Goal: Communication & Community: Answer question/provide support

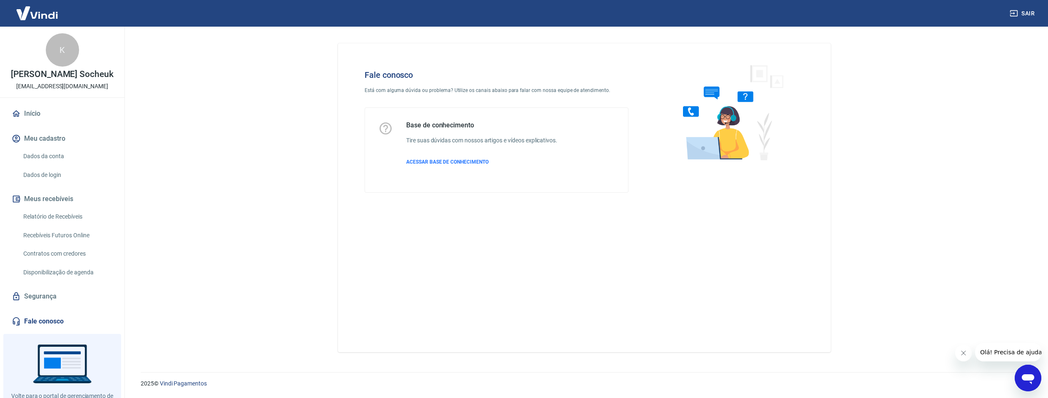
click at [1033, 378] on icon "Abrir janela de mensagens" at bounding box center [1027, 379] width 12 height 10
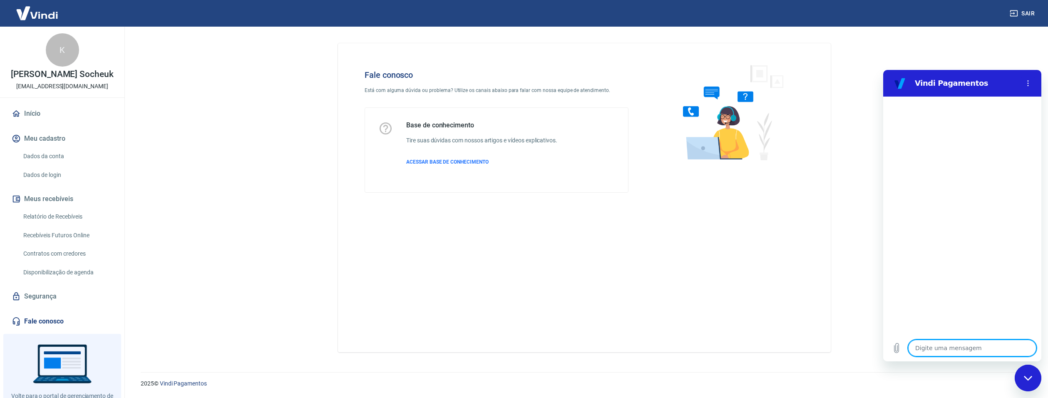
click at [937, 343] on textarea at bounding box center [972, 348] width 128 height 17
type textarea "F"
type textarea "x"
type textarea "Fa"
type textarea "x"
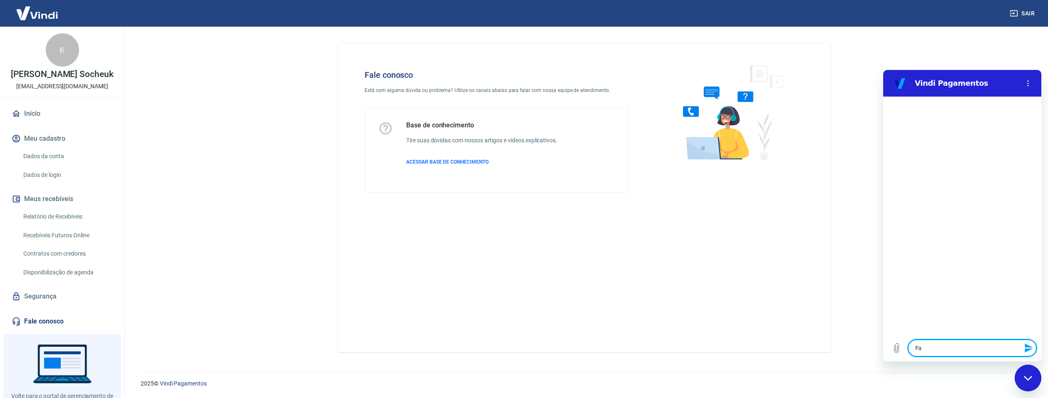
type textarea "Fal"
type textarea "x"
type textarea "Fala"
type textarea "x"
type textarea "Falar"
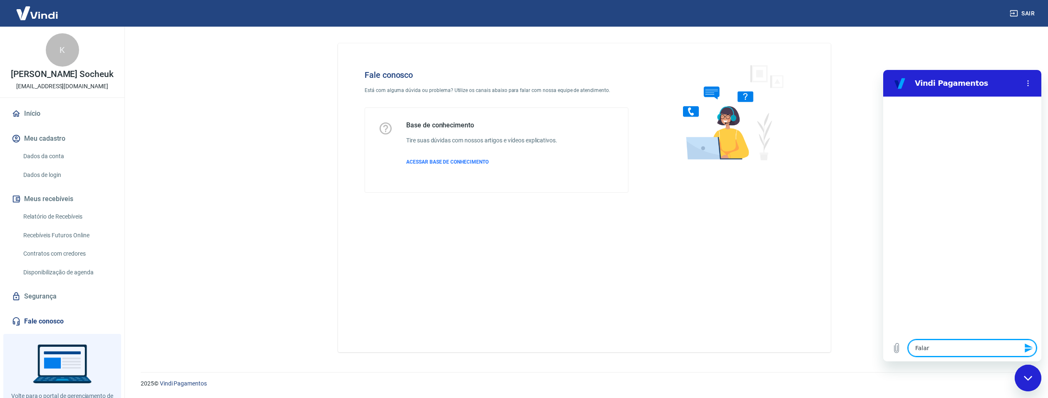
type textarea "x"
type textarea "Falar"
type textarea "x"
type textarea "Falar c"
type textarea "x"
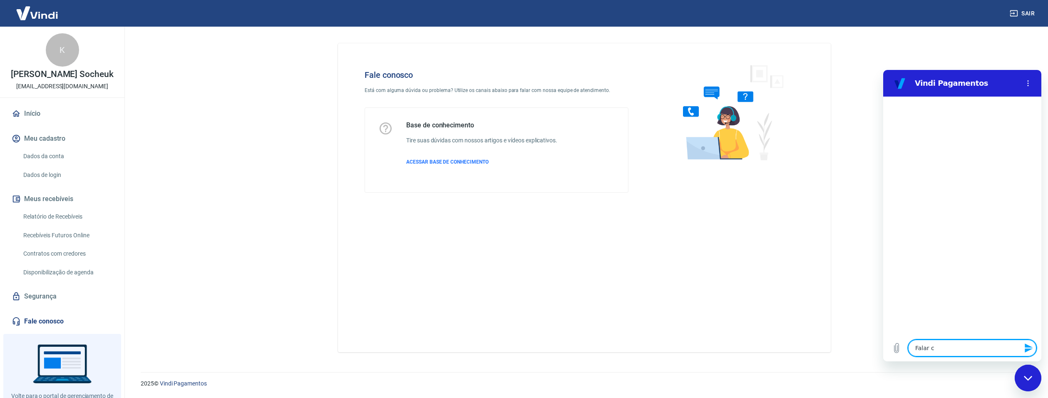
type textarea "Falar co"
type textarea "x"
type textarea "Falar com"
type textarea "x"
type textarea "Falar com"
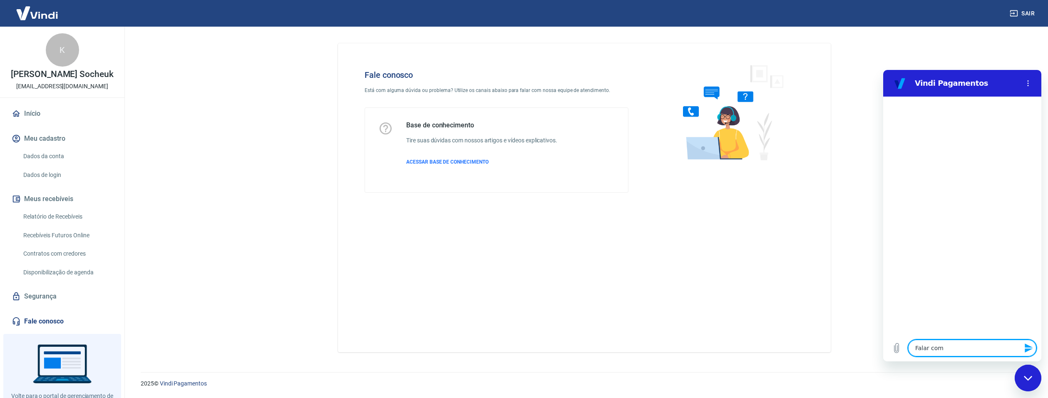
type textarea "x"
type textarea "Falar com h"
type textarea "x"
type textarea "Falar com hu"
type textarea "x"
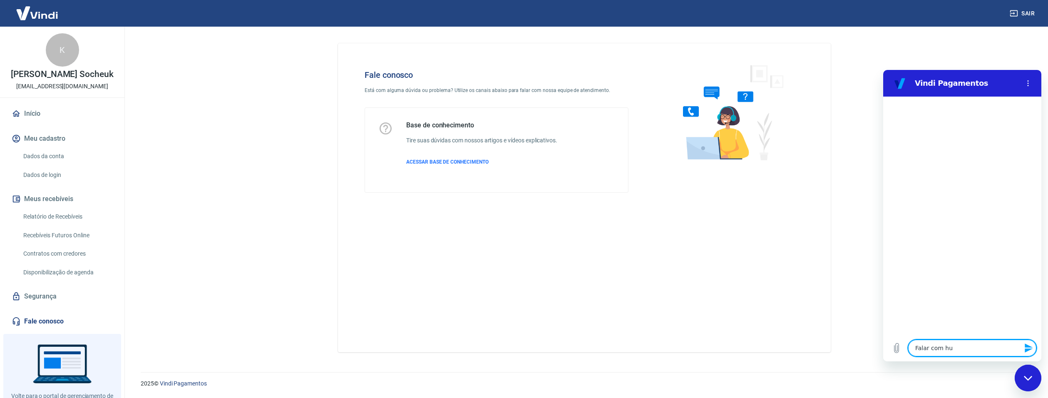
type textarea "Falar com hum"
type textarea "x"
type textarea "Falar com huma"
type textarea "x"
type textarea "Falar com human"
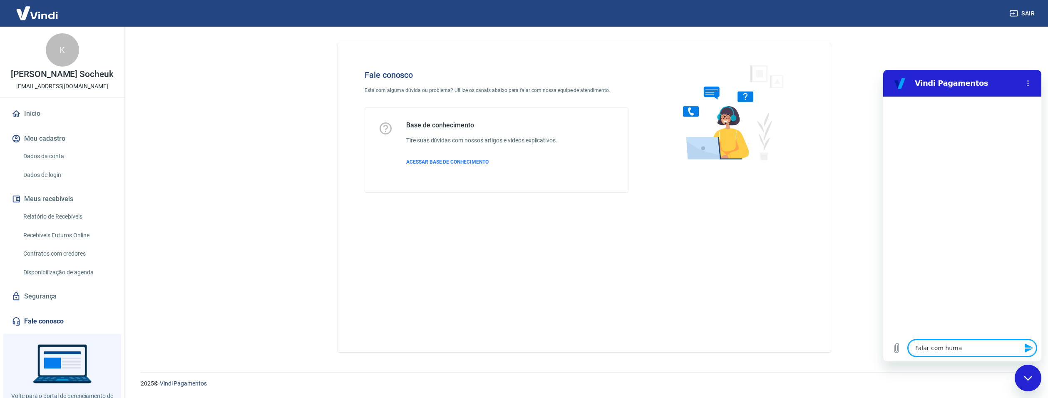
type textarea "x"
type textarea "Falar com humano"
type textarea "x"
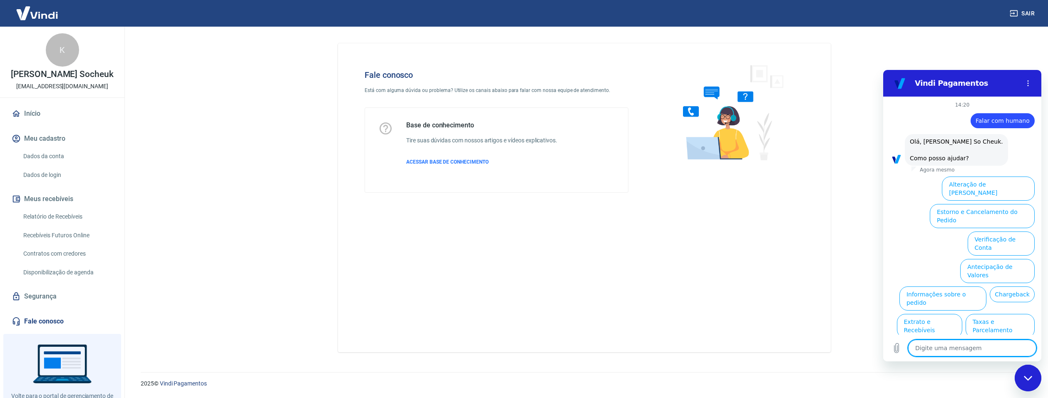
click at [966, 347] on textarea at bounding box center [972, 348] width 128 height 17
type textarea "F"
type textarea "x"
type textarea "Fa"
type textarea "x"
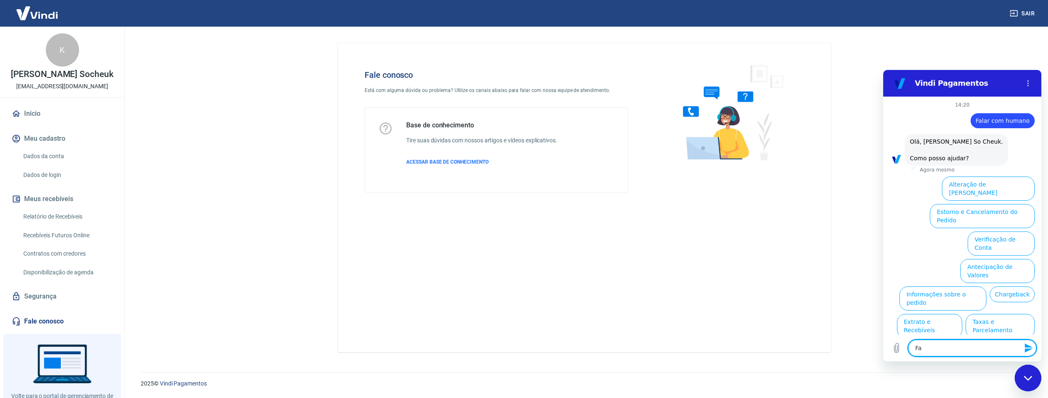
type textarea "Fal"
type textarea "x"
type textarea "Fala"
type textarea "x"
type textarea "Falar"
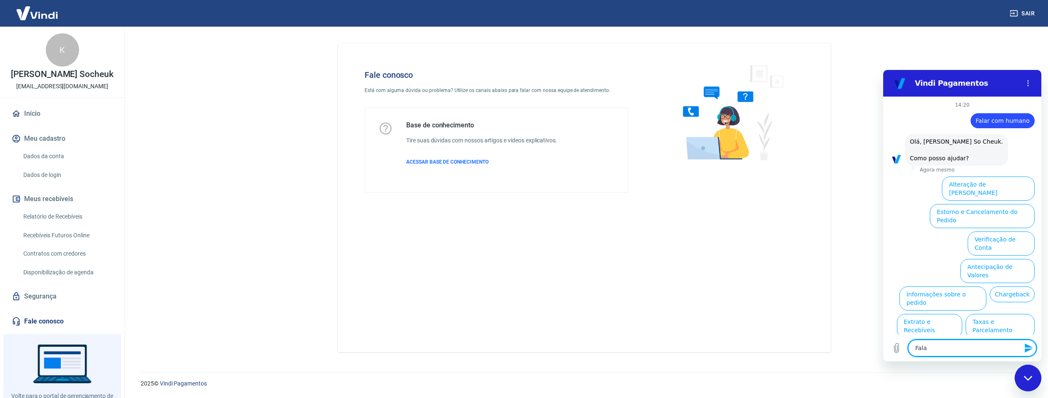
type textarea "x"
type textarea "Falar"
type textarea "x"
type textarea "Falar cv"
type textarea "x"
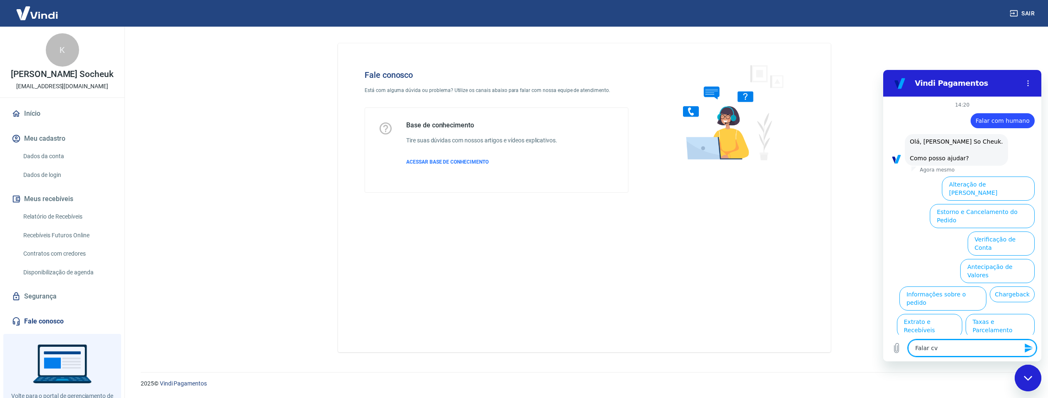
type textarea "Falar cvo"
type textarea "x"
type textarea "Falar cvom"
type textarea "x"
type textarea "Falar cvom"
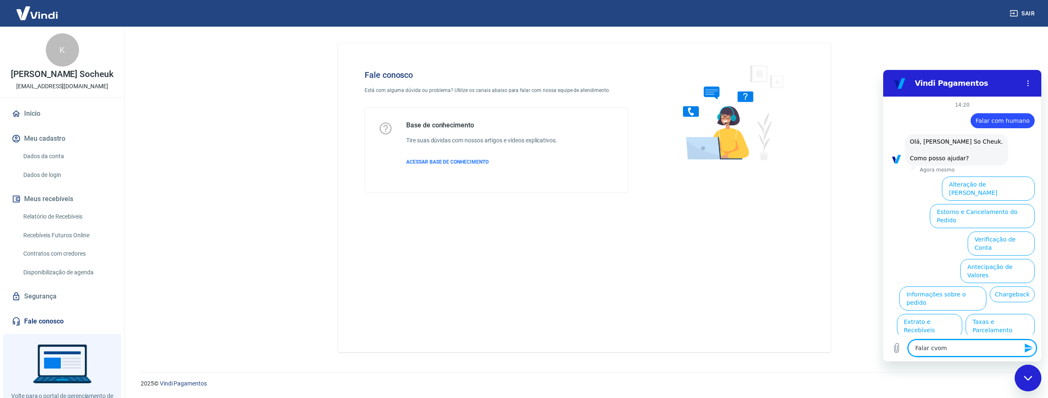
type textarea "x"
type textarea "Falar cvom h"
type textarea "x"
type textarea "Falar cvom hu"
type textarea "x"
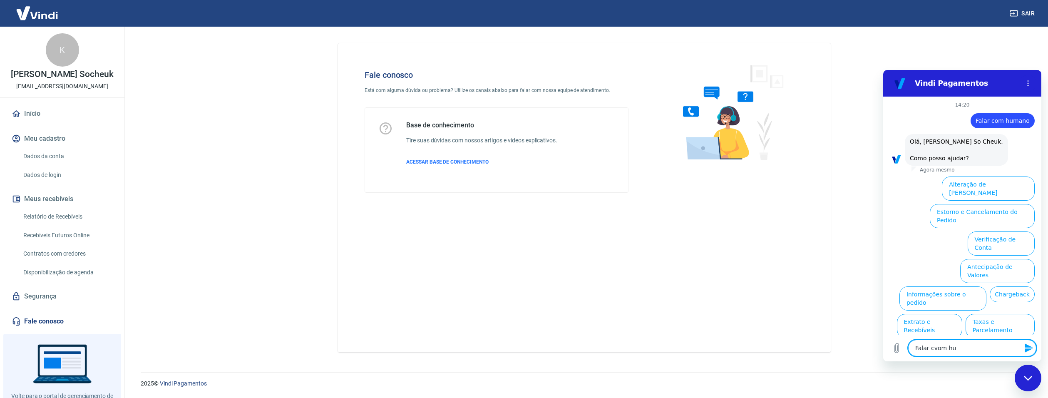
type textarea "Falar cvom hum"
type textarea "x"
type textarea "Falar cvom huma"
type textarea "x"
type textarea "Falar cvom human"
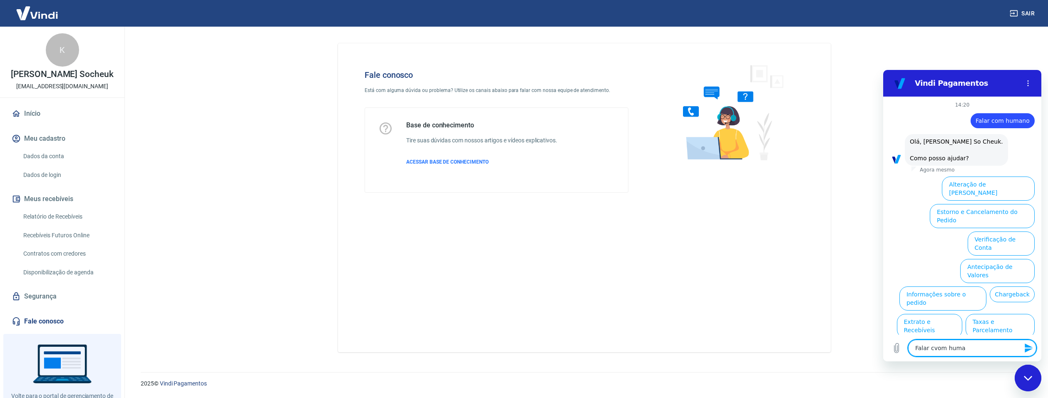
type textarea "x"
type textarea "Falar cvom humano"
type textarea "x"
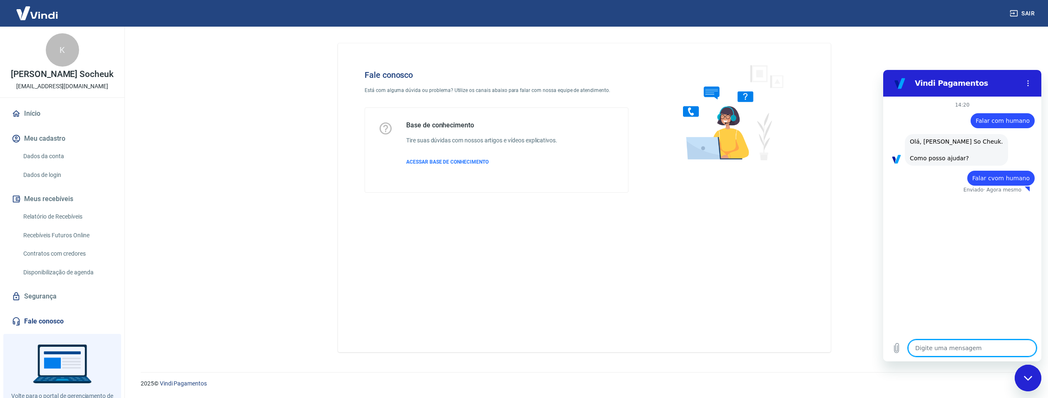
type textarea "x"
click at [967, 350] on textarea at bounding box center [972, 348] width 128 height 17
type textarea "F"
type textarea "x"
type textarea "Fa"
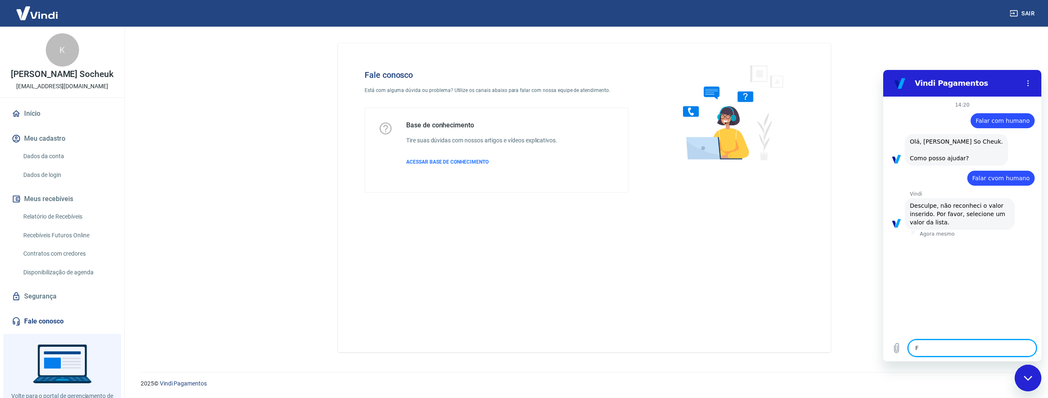
type textarea "x"
type textarea "Fal"
type textarea "x"
type textarea "Fala"
type textarea "x"
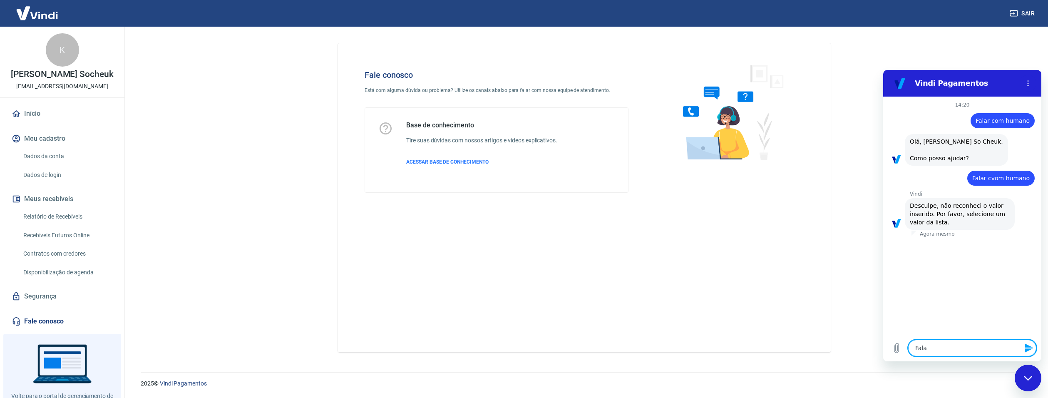
type textarea "Falar"
type textarea "x"
type textarea "Falar"
type textarea "x"
type textarea "Falar c"
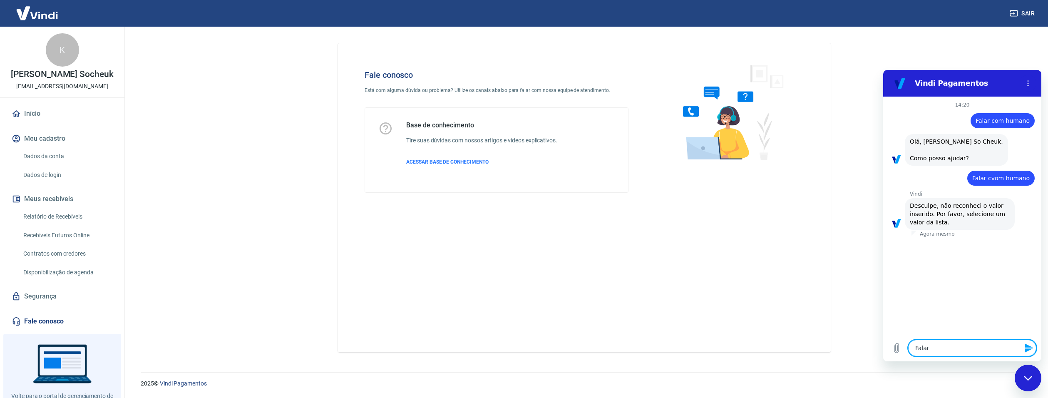
type textarea "x"
type textarea "Falar co"
type textarea "x"
type textarea "Falar com"
type textarea "x"
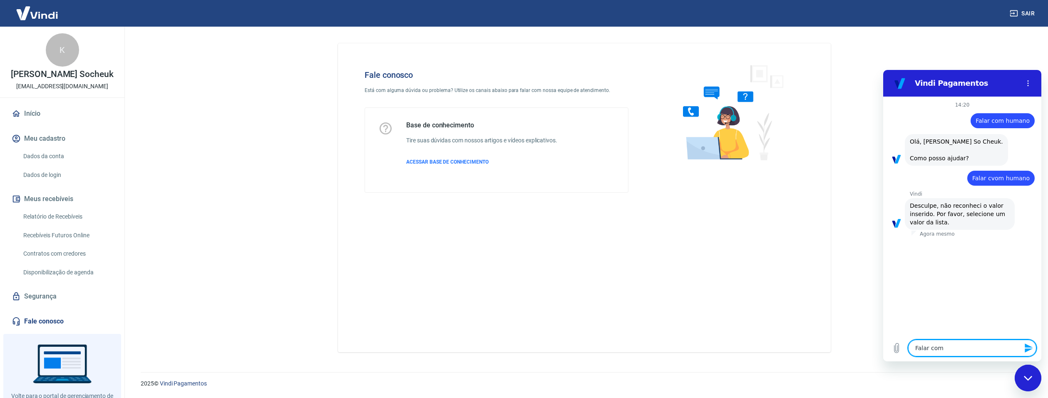
type textarea "Falar com"
type textarea "x"
type textarea "Falar com h"
type textarea "x"
type textarea "Falar com hu"
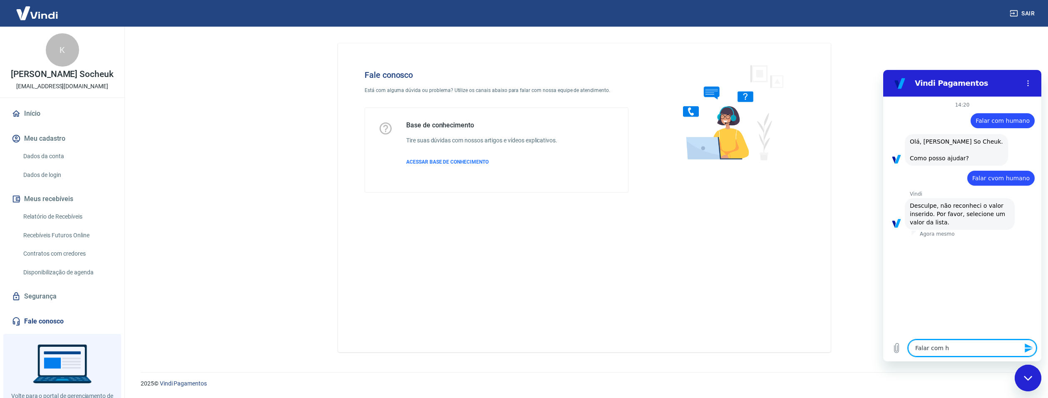
type textarea "x"
type textarea "Falar com hum"
type textarea "x"
type textarea "Falar com huma"
type textarea "x"
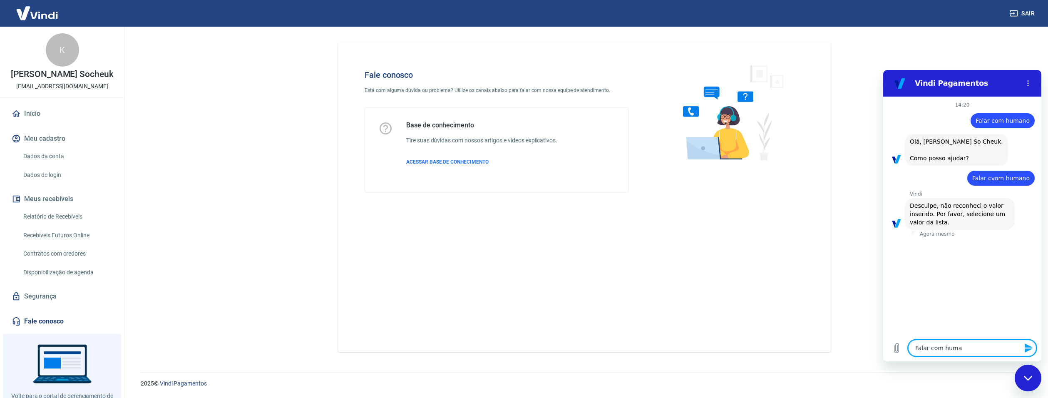
type textarea "Falar com human"
type textarea "x"
type textarea "Falar com humano"
type textarea "x"
type textarea "Falar com humano"
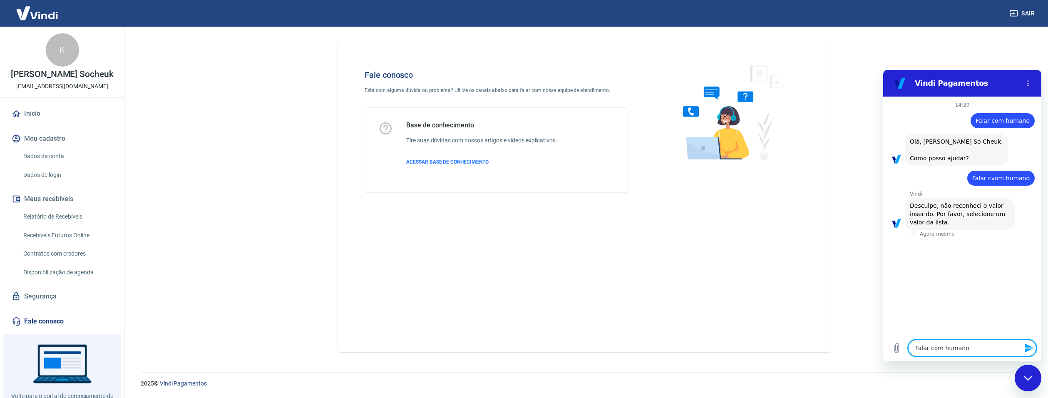
type textarea "x"
type textarea "Falar com humano e"
type textarea "x"
type textarea "Falar com humano es"
type textarea "x"
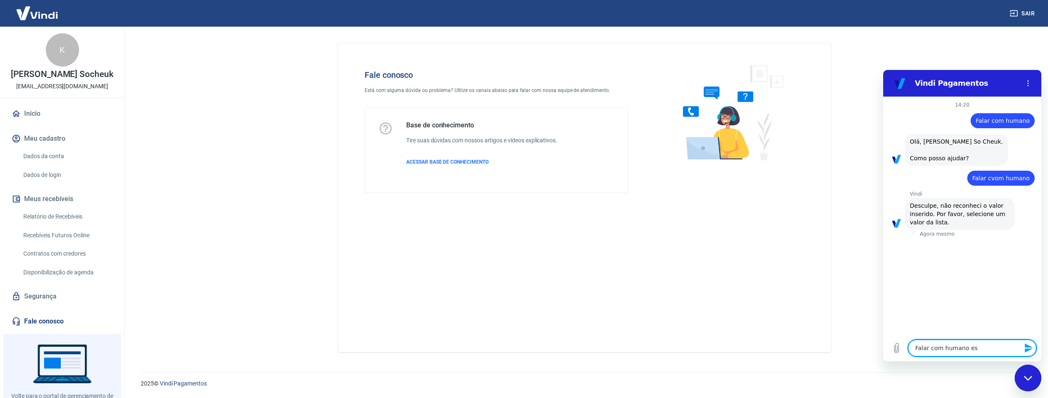
type textarea "Falar com humano esp"
type textarea "x"
type textarea "Falar com humano espe"
type textarea "x"
type textarea "Falar com humano espec"
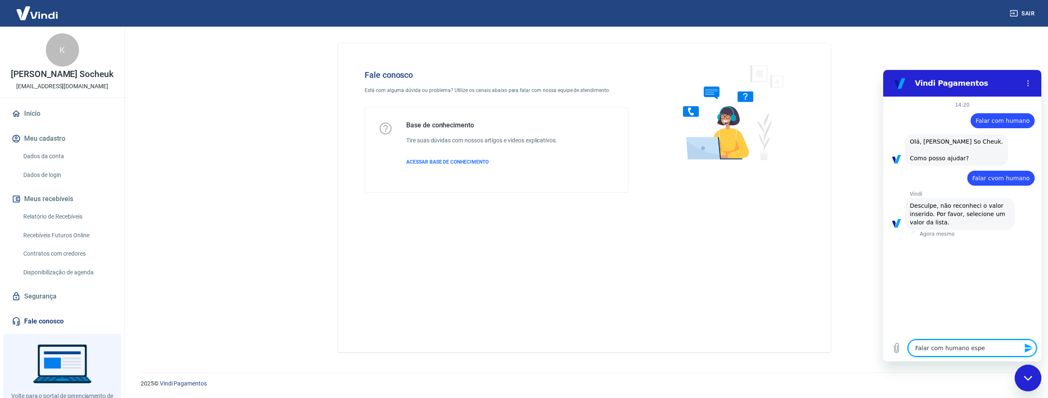
type textarea "x"
type textarea "Falar com humano especi"
type textarea "x"
type textarea "Falar com humano especia"
type textarea "x"
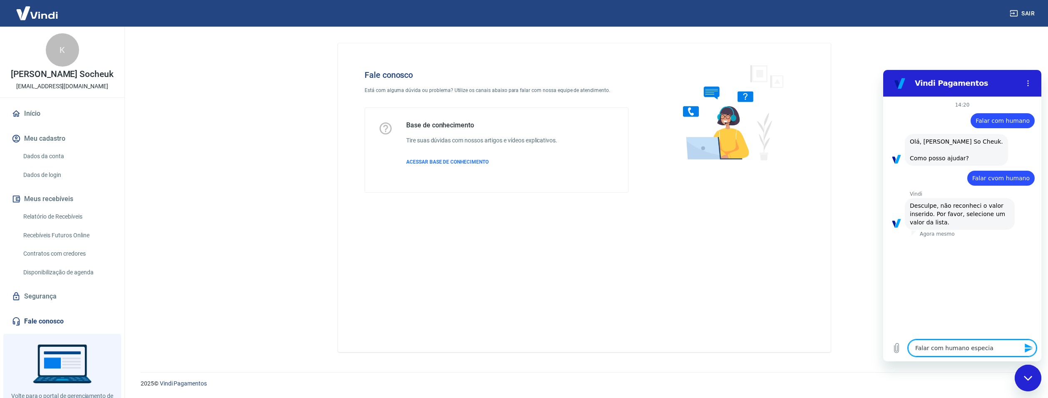
type textarea "Falar com humano especial"
type textarea "x"
type textarea "Falar com humano especiali"
type textarea "x"
type textarea "Falar com humano especialis"
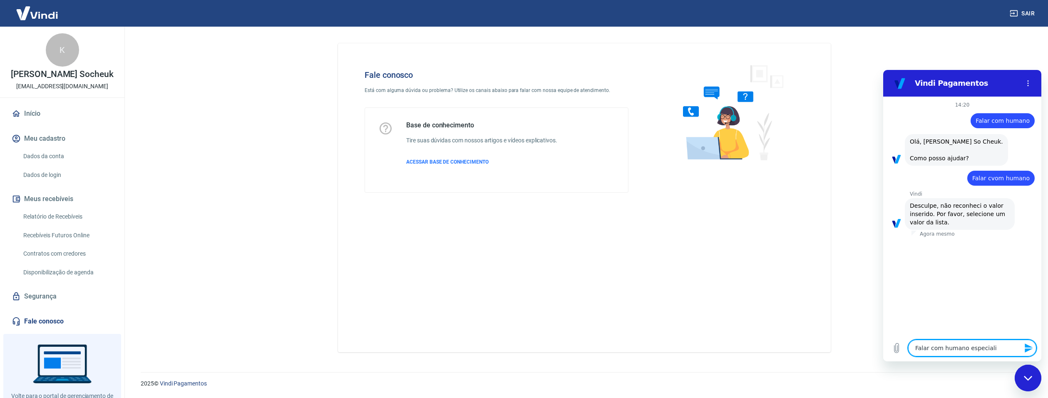
type textarea "x"
type textarea "Falar com humano especialist"
type textarea "x"
type textarea "Falar com humano especialista"
type textarea "x"
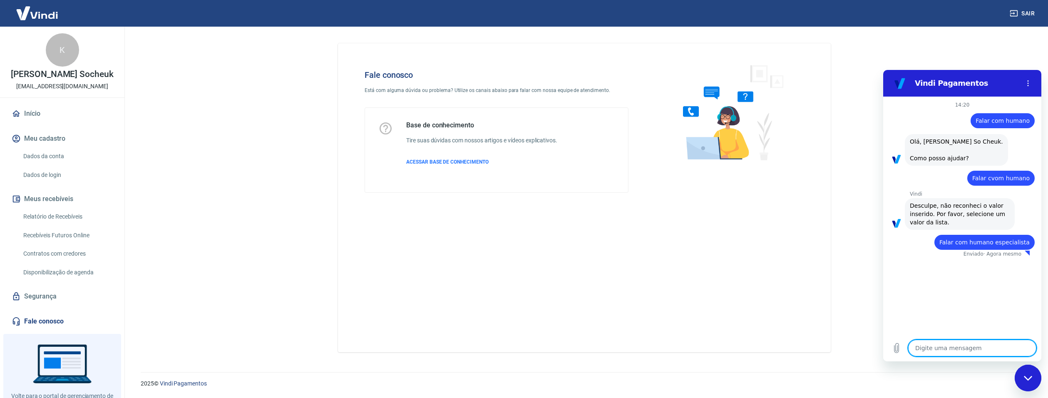
type textarea "x"
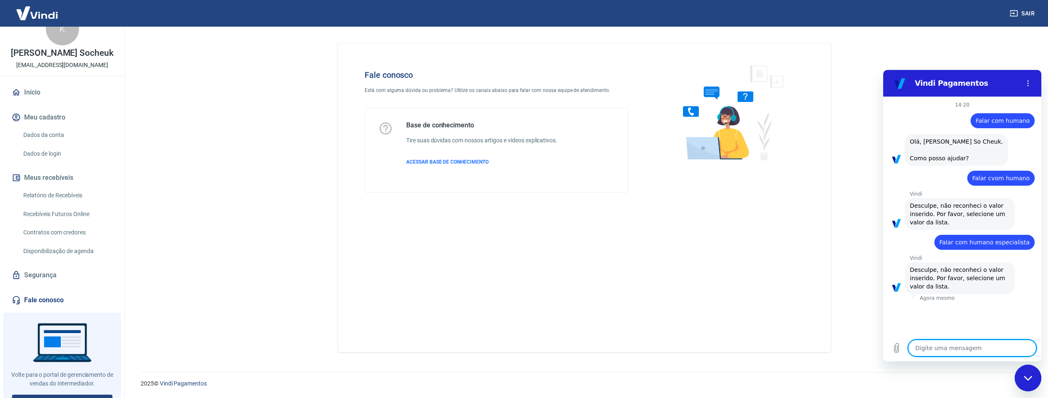
scroll to position [33, 0]
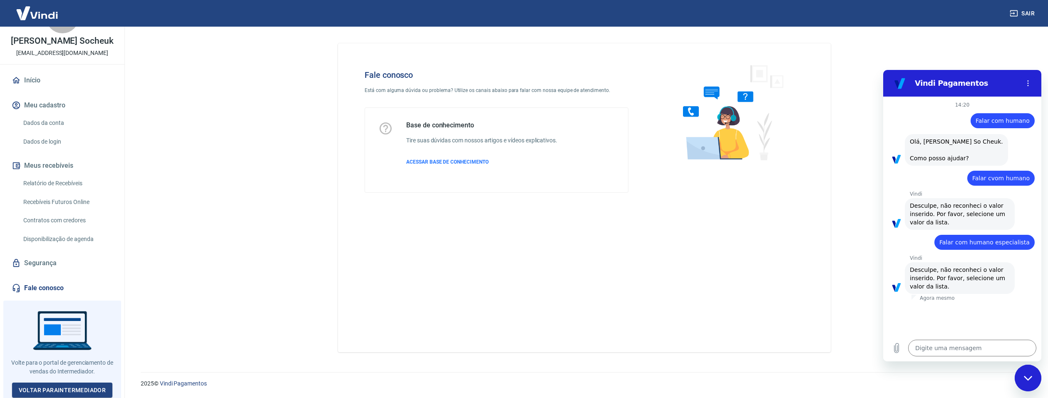
click at [451, 236] on div "Fale conosco Está com alguma dúvida ou problema? Utilize os canais abaixo para …" at bounding box center [584, 197] width 493 height 309
click at [431, 159] on span "ACESSAR BASE DE CONHECIMENTO" at bounding box center [447, 162] width 82 height 6
click at [74, 387] on link "Voltar para Intermediador" at bounding box center [62, 389] width 101 height 15
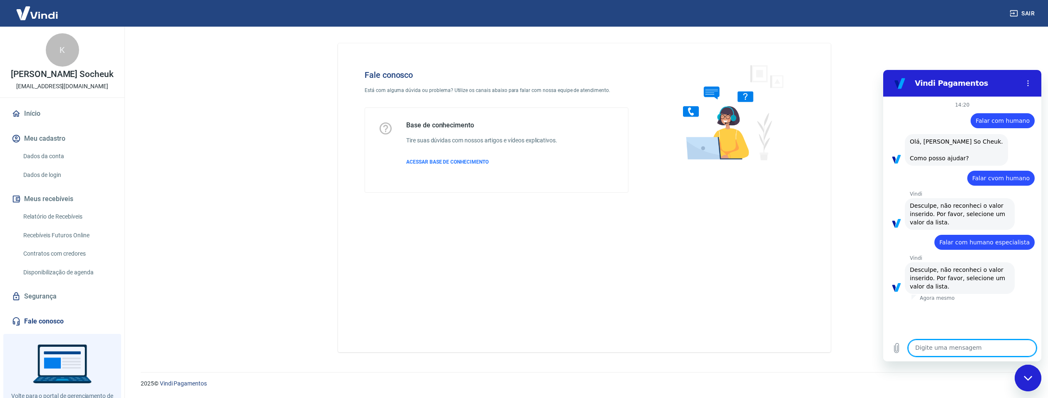
click at [942, 345] on textarea at bounding box center [972, 348] width 128 height 17
click at [46, 302] on link "Segurança" at bounding box center [62, 296] width 104 height 18
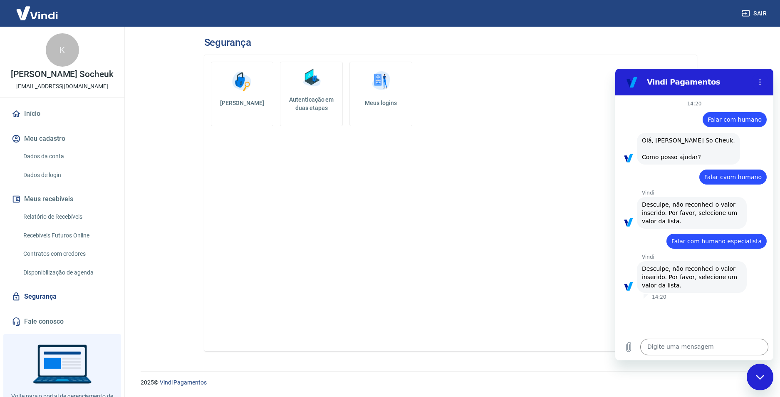
drag, startPoint x: 387, startPoint y: 214, endPoint x: 338, endPoint y: 206, distance: 50.3
click at [387, 214] on div "Alterar senha Autenticação em duas etapas Meus logins" at bounding box center [450, 203] width 493 height 296
click at [48, 153] on link "Dados da conta" at bounding box center [67, 156] width 94 height 17
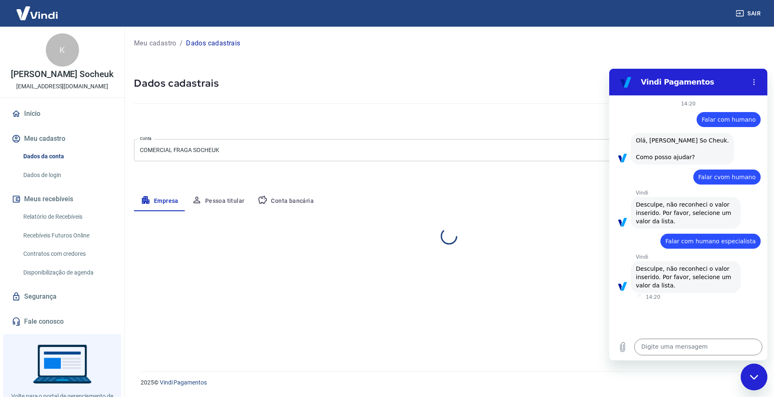
select select "SP"
select select "business"
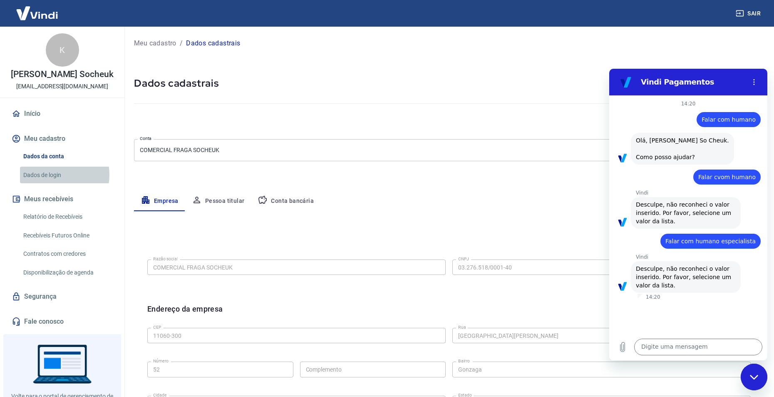
click at [55, 174] on link "Dados de login" at bounding box center [67, 174] width 94 height 17
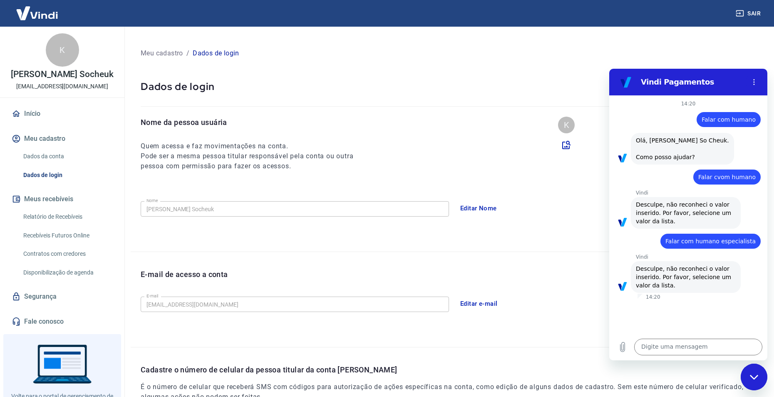
click at [50, 315] on link "Fale conosco" at bounding box center [62, 321] width 104 height 18
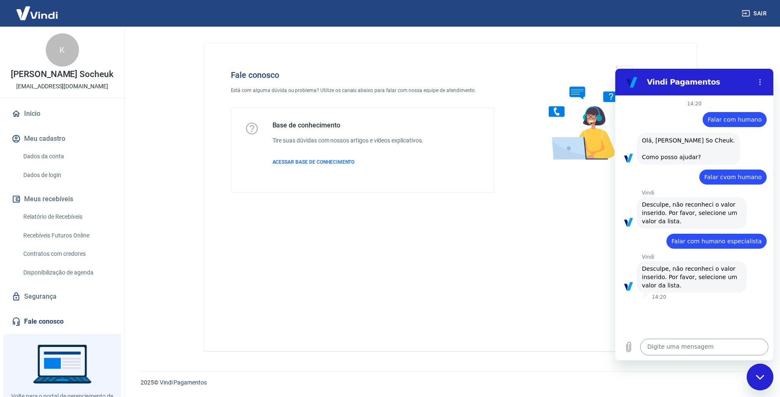
click at [681, 344] on textarea at bounding box center [704, 346] width 128 height 17
type textarea "Falar com atendente"
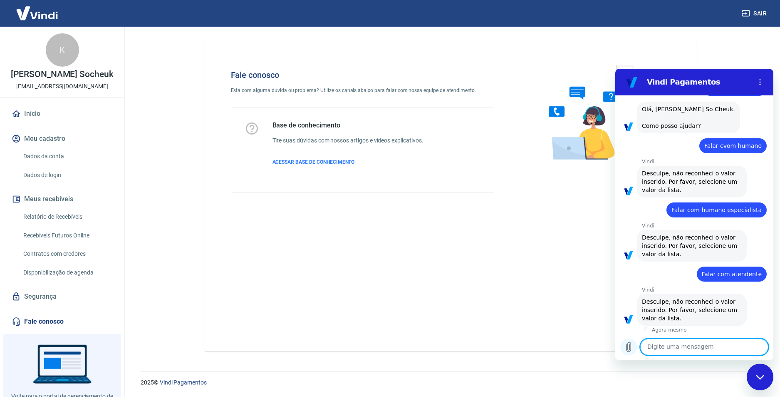
scroll to position [33, 0]
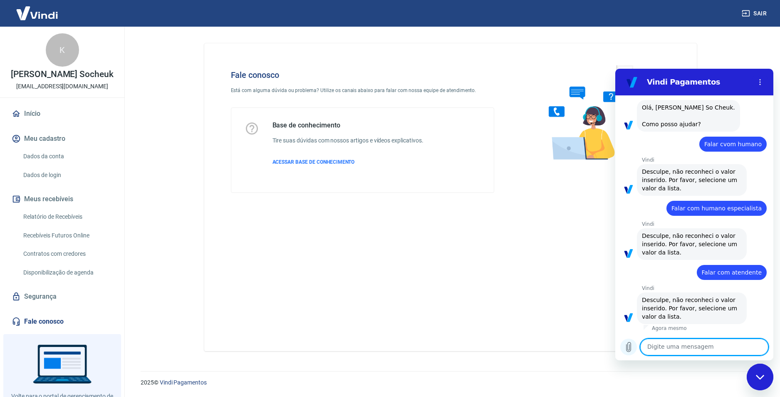
click at [628, 348] on icon "Carregar arquivo" at bounding box center [629, 347] width 10 height 10
click at [697, 348] on textarea at bounding box center [704, 346] width 128 height 17
type textarea "Retornar"
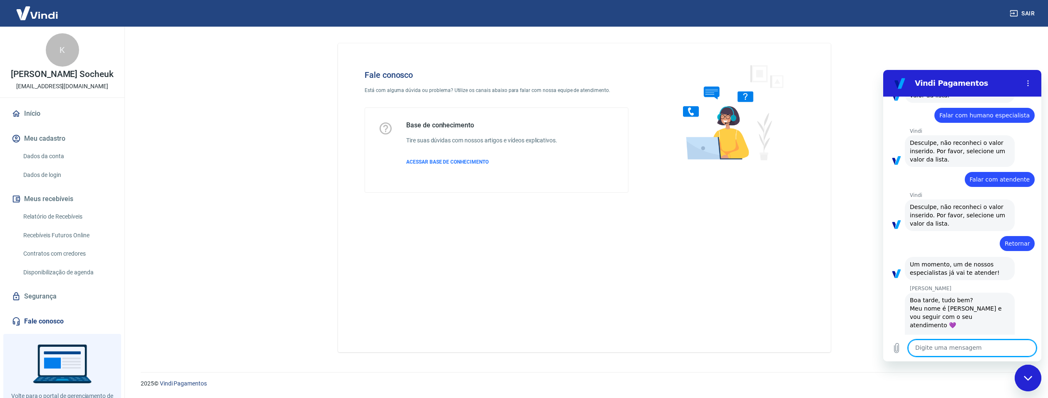
scroll to position [143, 0]
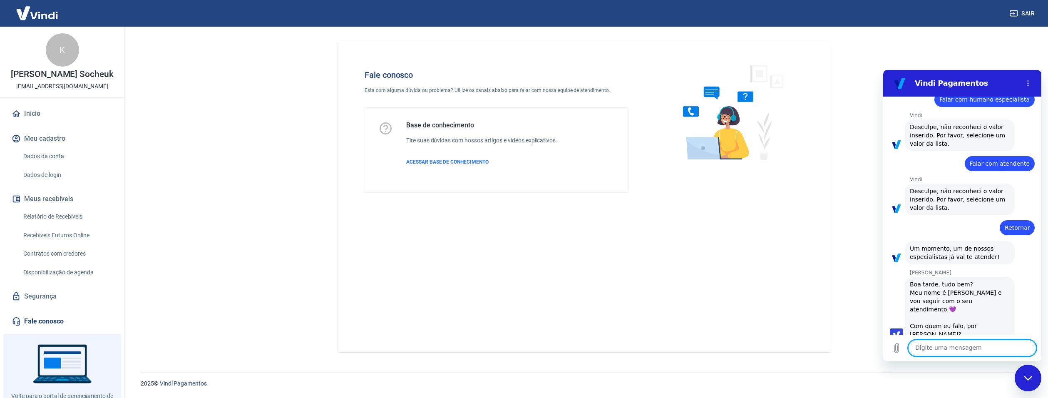
click at [935, 347] on textarea at bounding box center [972, 348] width 128 height 17
type textarea "Boa tarde, tudo bom? Com o kevin da Florency"
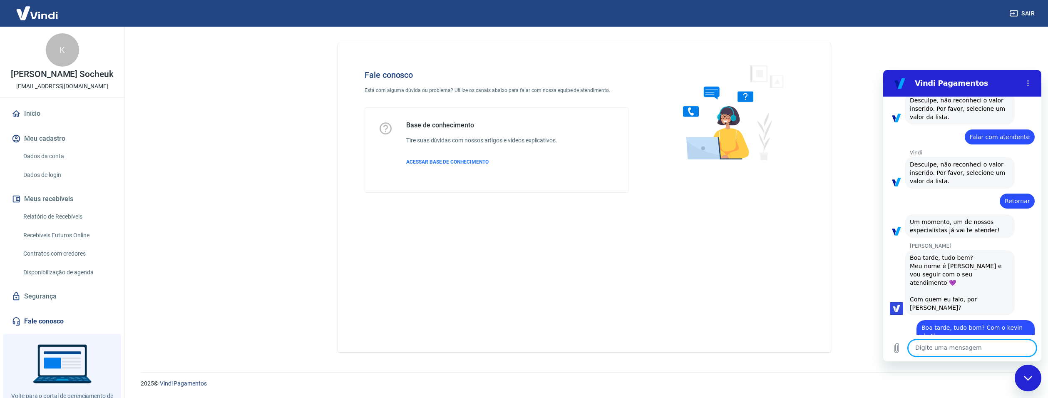
scroll to position [171, 0]
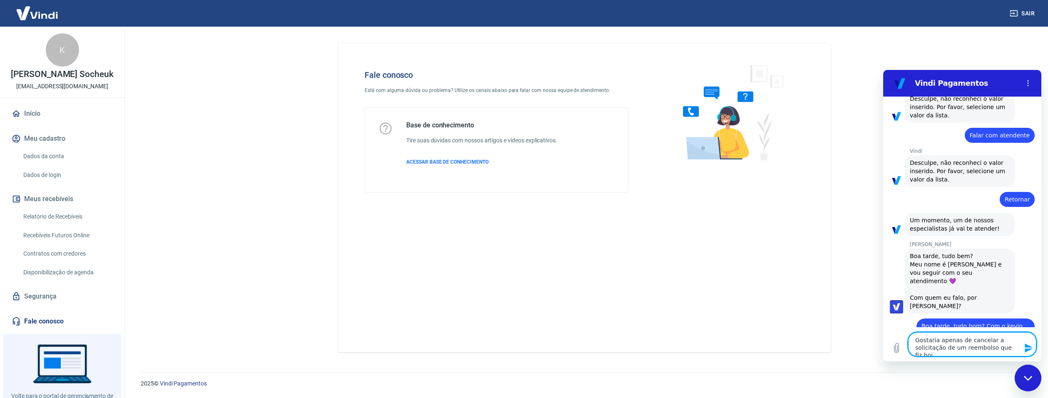
type textarea "Gostaria apenas de cancelar a solicitação de um reembolso que fiz hoje"
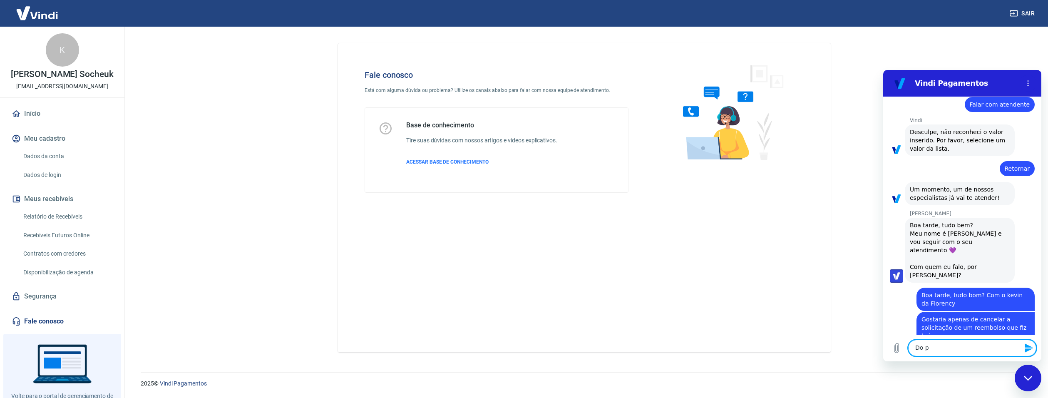
scroll to position [203, 0]
type textarea "Do pedido 44351"
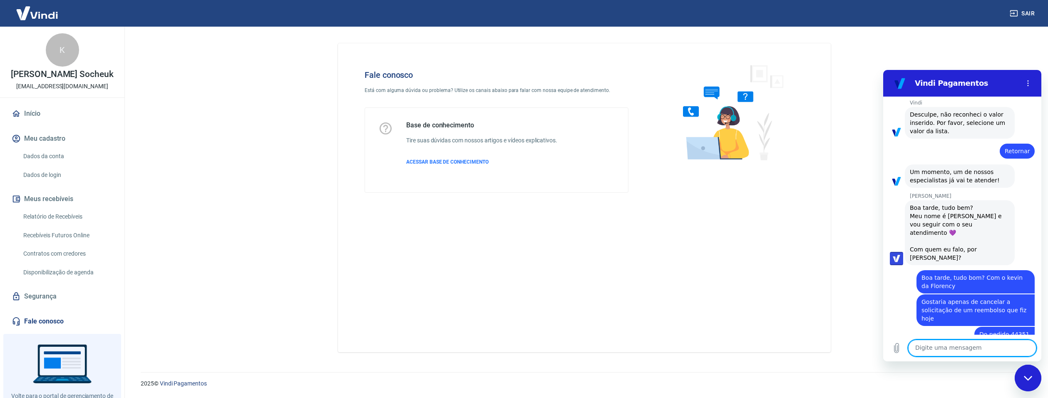
scroll to position [235, 0]
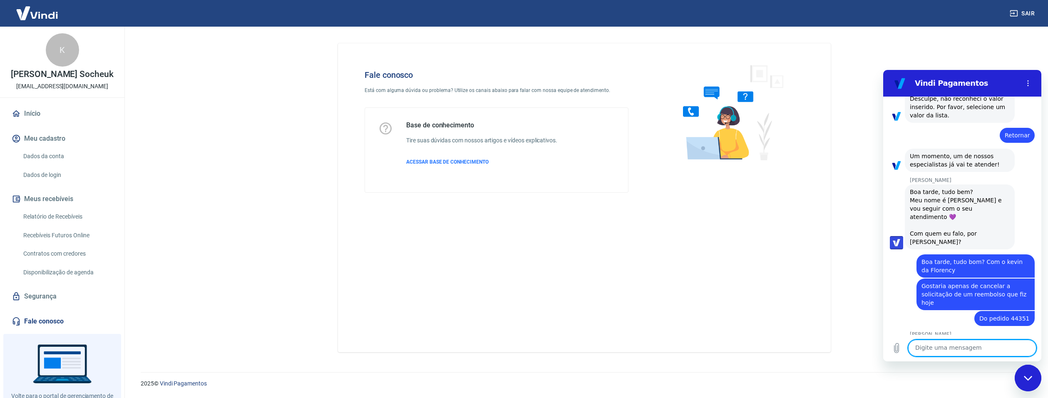
click at [944, 351] on textarea at bounding box center [972, 348] width 128 height 17
paste textarea "227583609"
type textarea "Transação 227583609"
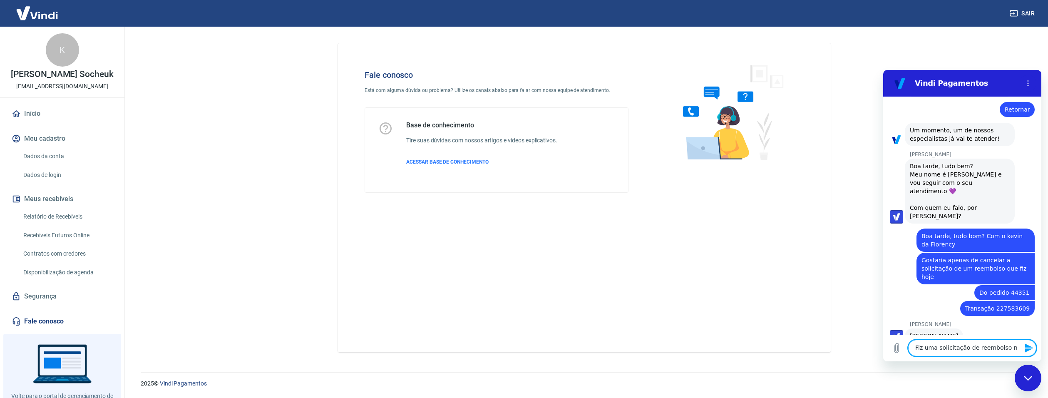
scroll to position [263, 0]
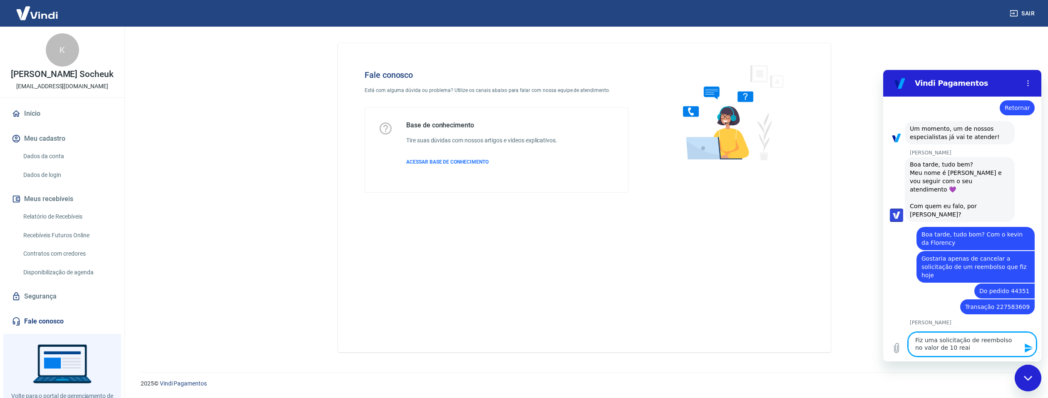
type textarea "Fiz uma solicitação de reembolso no valor de 10 reais"
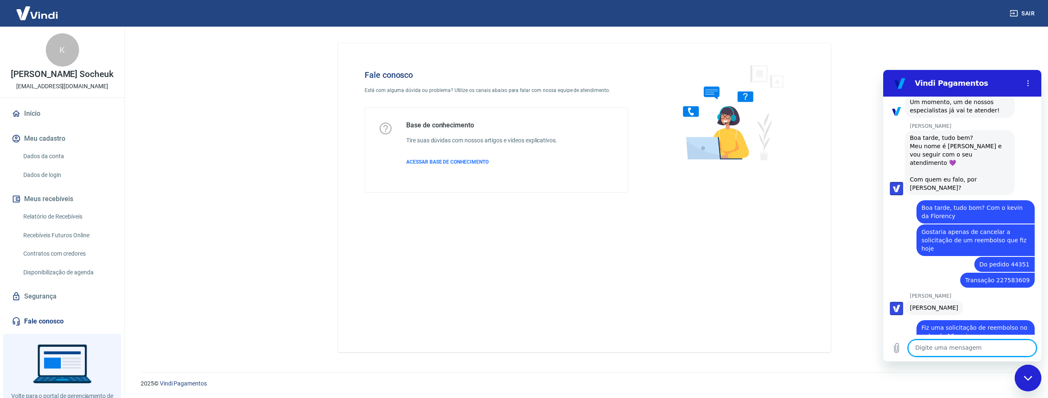
scroll to position [291, 0]
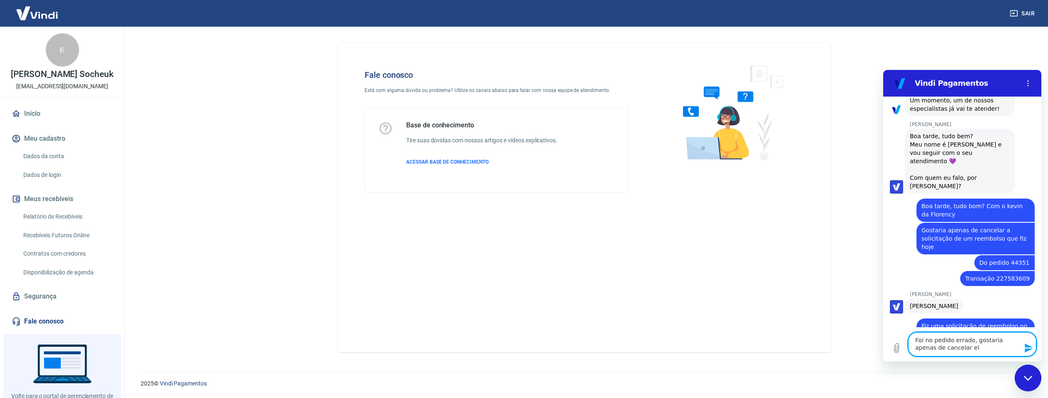
type textarea "Foi no pedido errado, gostaria apenas de cancelar ela"
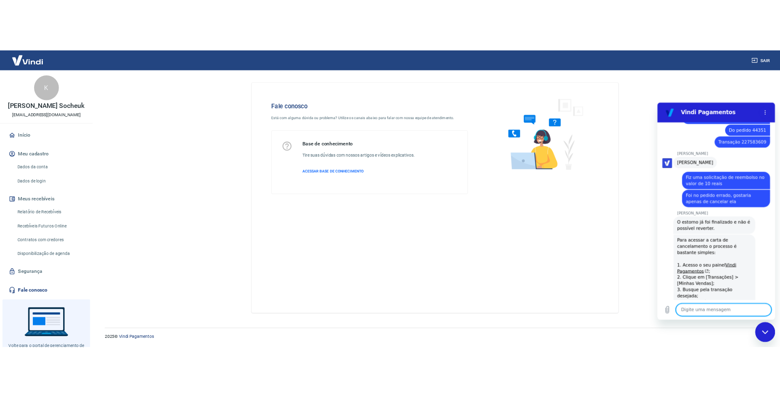
scroll to position [450, 0]
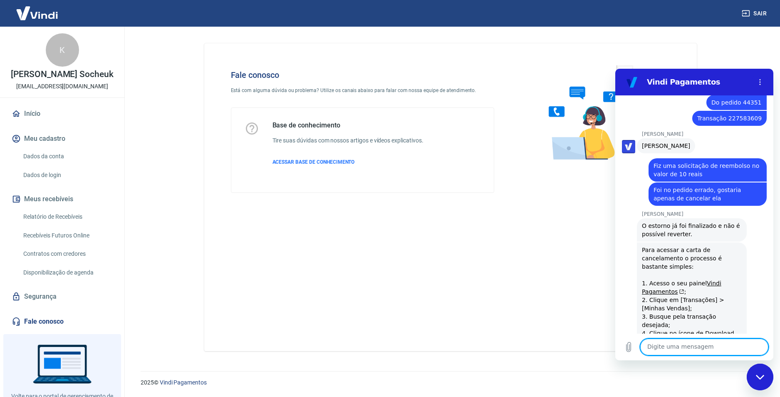
click at [718, 350] on textarea at bounding box center [704, 346] width 128 height 17
type textarea "Eita, verdade"
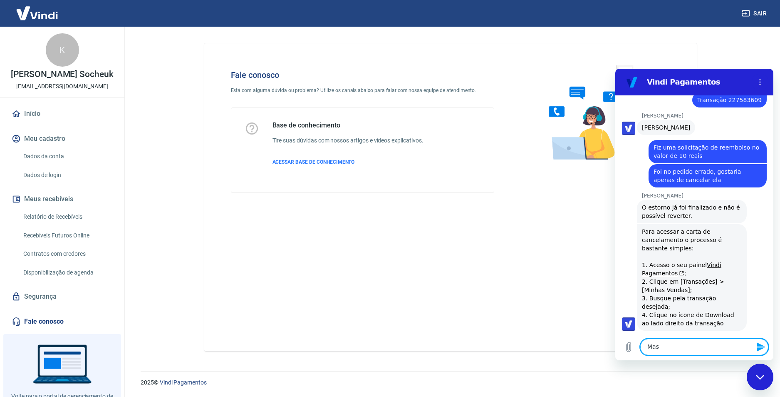
scroll to position [470, 0]
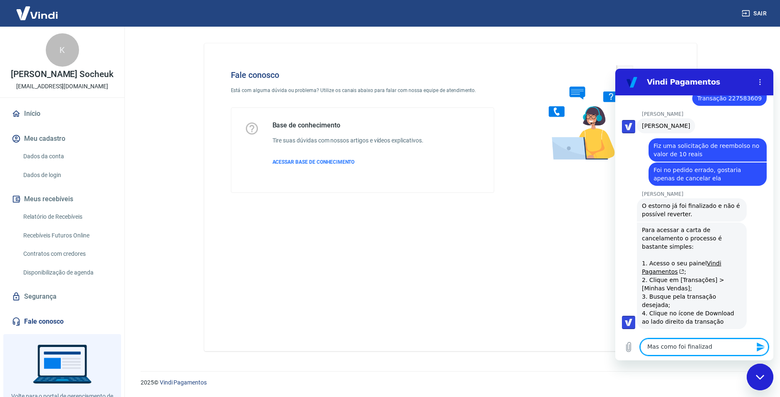
type textarea "Mas como foi finalizado"
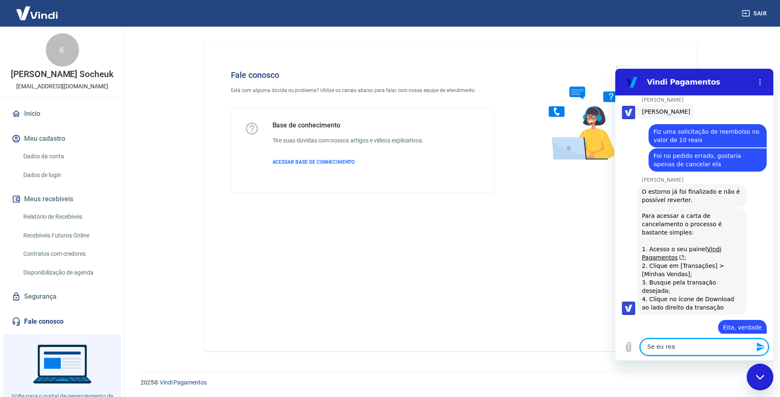
scroll to position [486, 0]
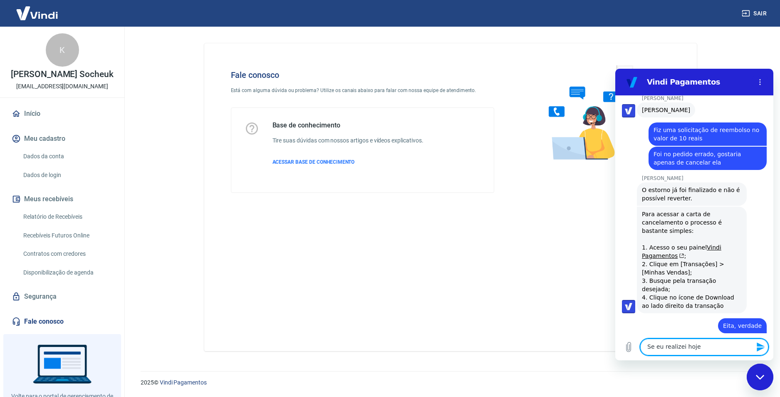
type textarea "Se eu realizei hoje?"
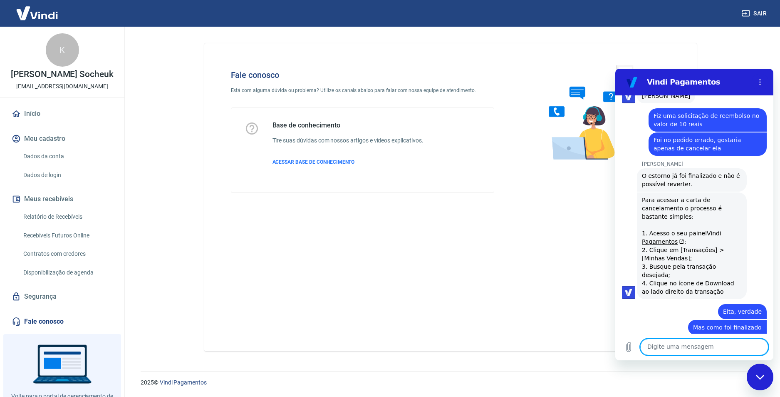
scroll to position [501, 0]
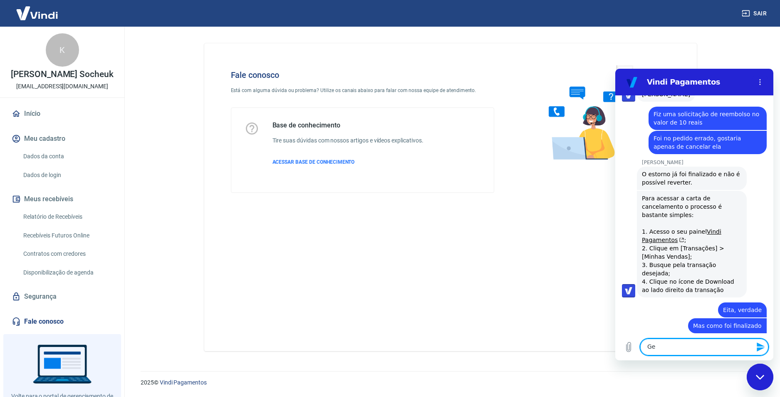
type textarea "G"
type textarea "Sempre demorou um dia"
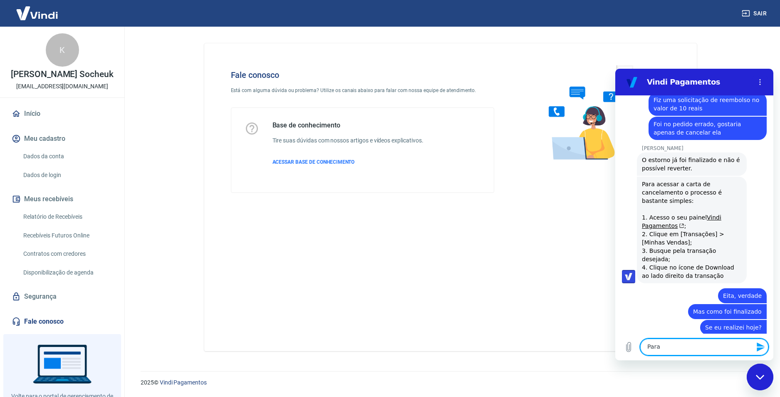
scroll to position [517, 0]
type textarea "Para finalizar"
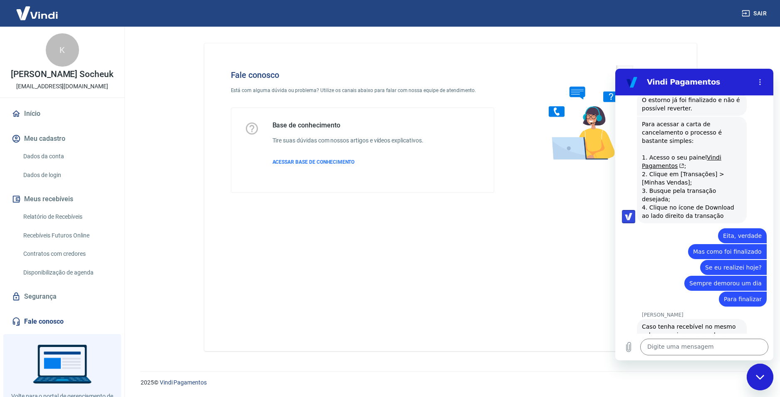
scroll to position [577, 0]
click at [709, 346] on textarea at bounding box center [704, 346] width 128 height 17
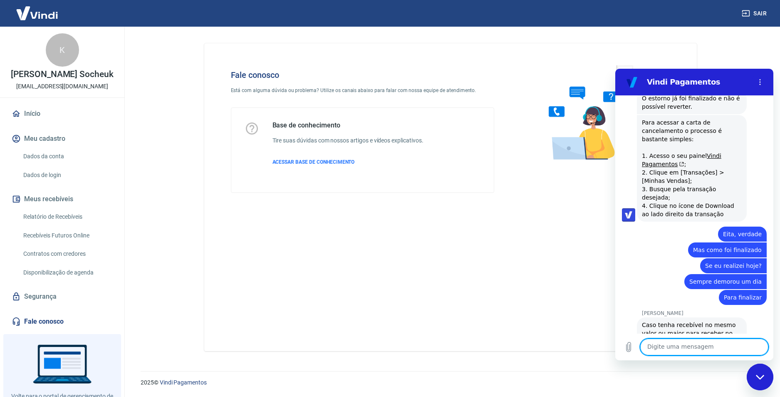
click at [709, 346] on textarea at bounding box center [704, 346] width 128 height 17
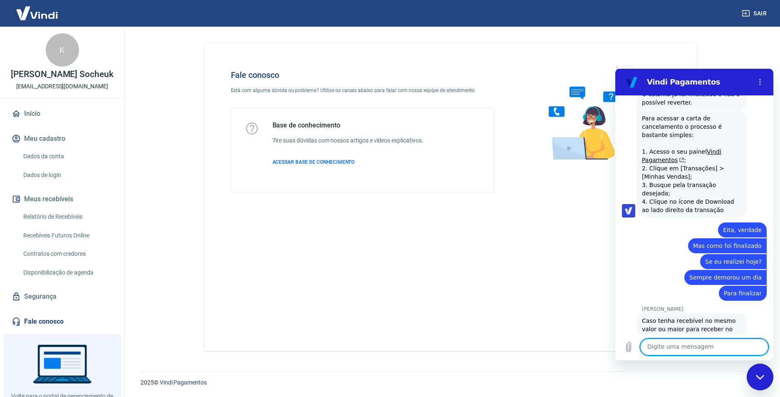
click at [709, 346] on textarea at bounding box center [704, 346] width 128 height 17
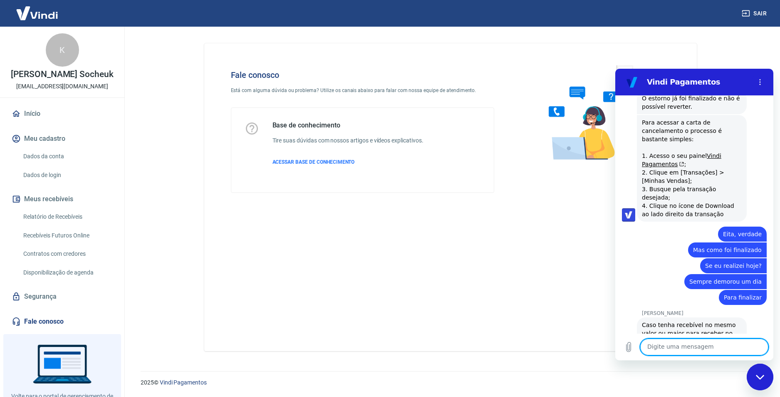
click at [709, 346] on textarea at bounding box center [704, 346] width 128 height 17
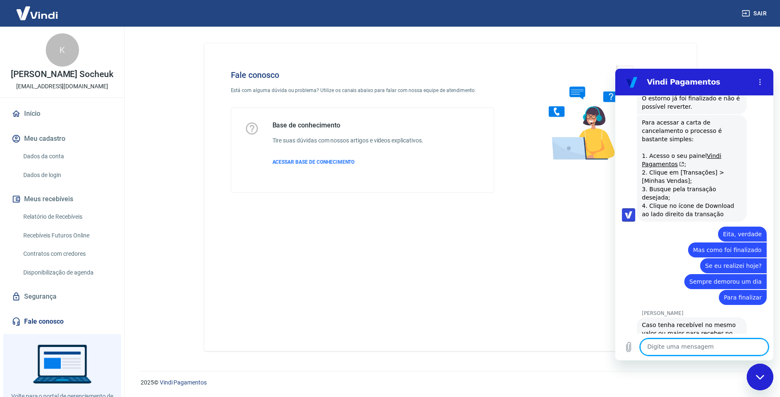
click at [709, 346] on textarea at bounding box center [704, 346] width 128 height 17
type textarea "E"
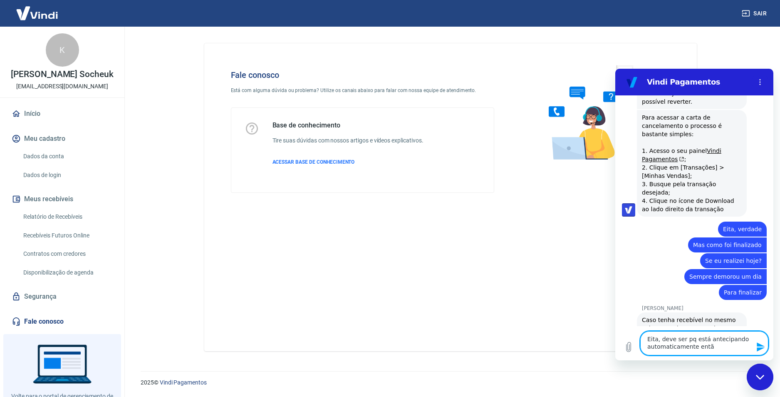
type textarea "Eita, deve ser pq está antecipando automaticamente então"
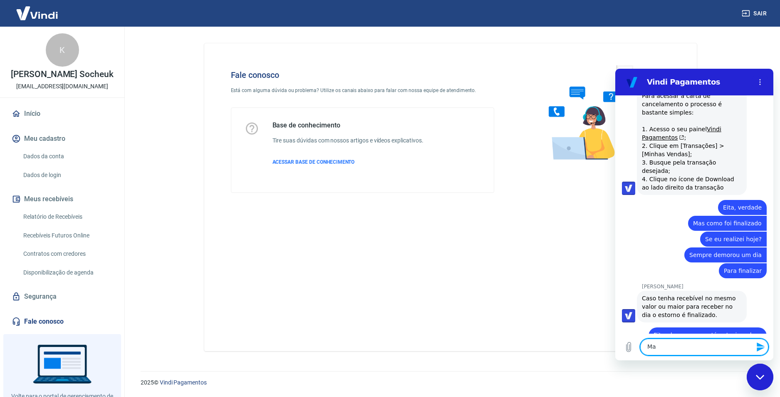
scroll to position [605, 0]
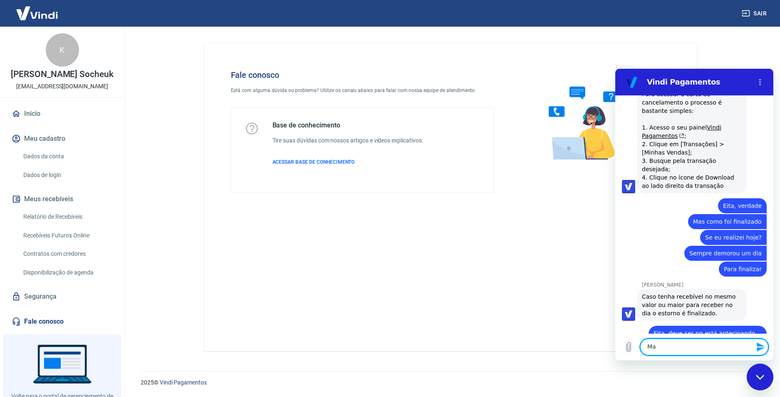
type textarea "M"
type textarea "Só outra dúvida"
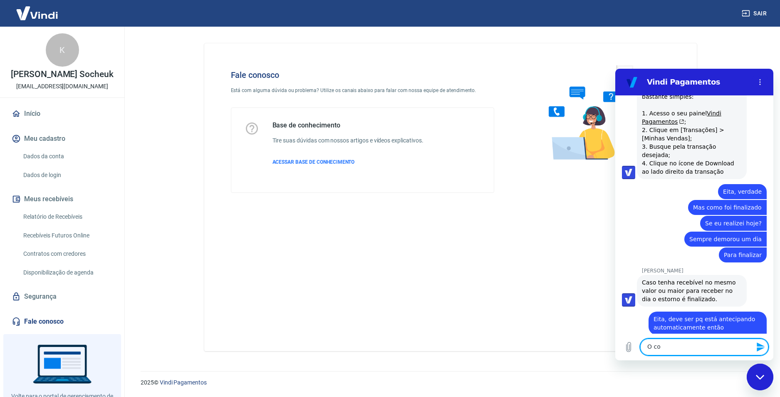
scroll to position [621, 0]
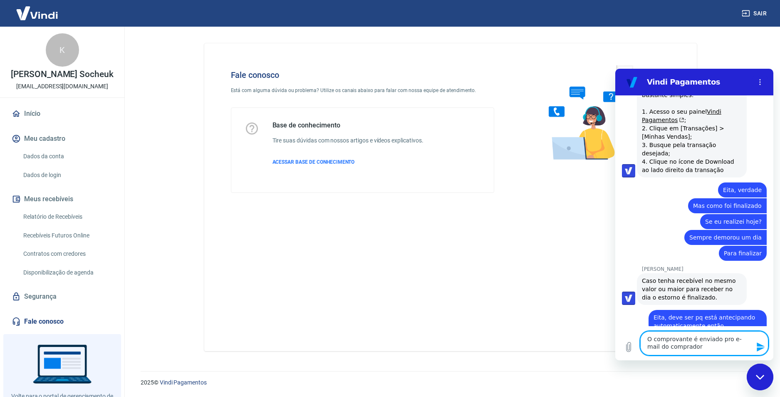
type textarea "O comprovante é enviado pro e-mail do comprador?"
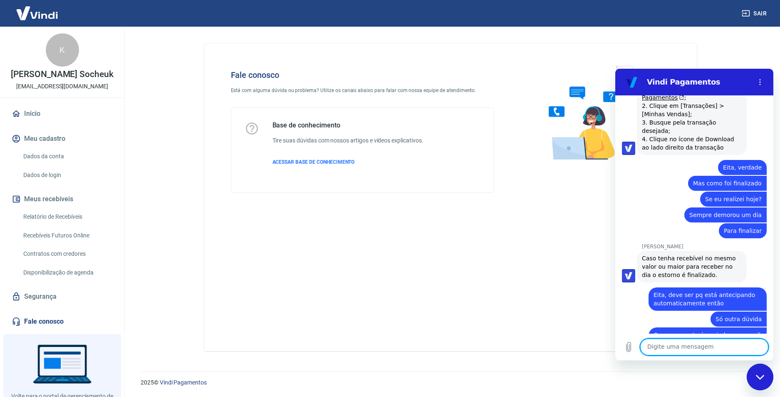
scroll to position [645, 0]
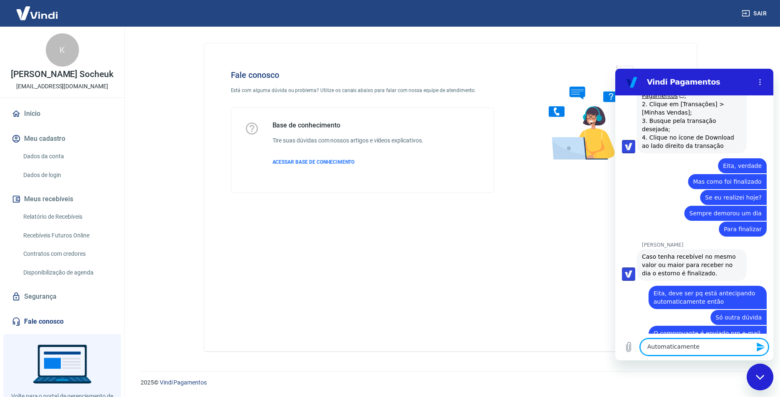
type textarea "Automaticamente?"
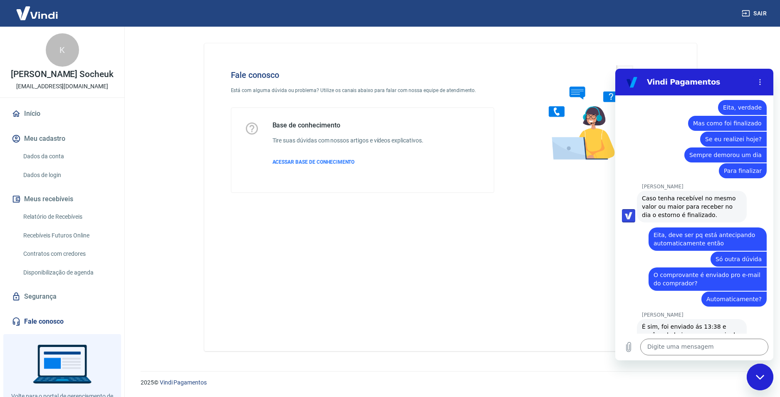
scroll to position [705, 0]
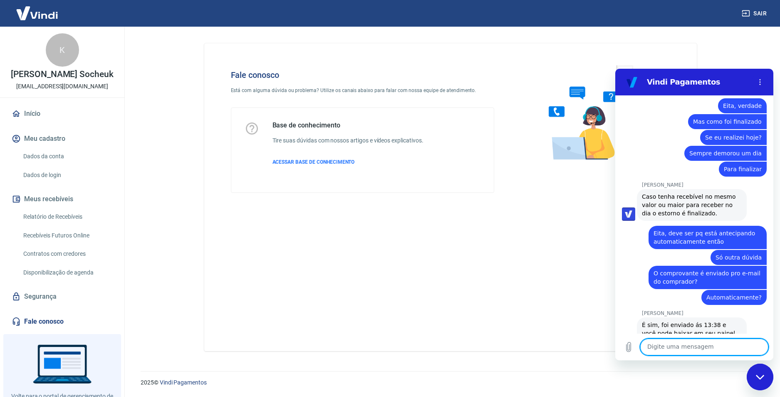
click at [712, 346] on textarea at bounding box center [704, 346] width 128 height 17
click at [712, 347] on textarea at bounding box center [704, 346] width 128 height 17
type textarea "Ok, obg"
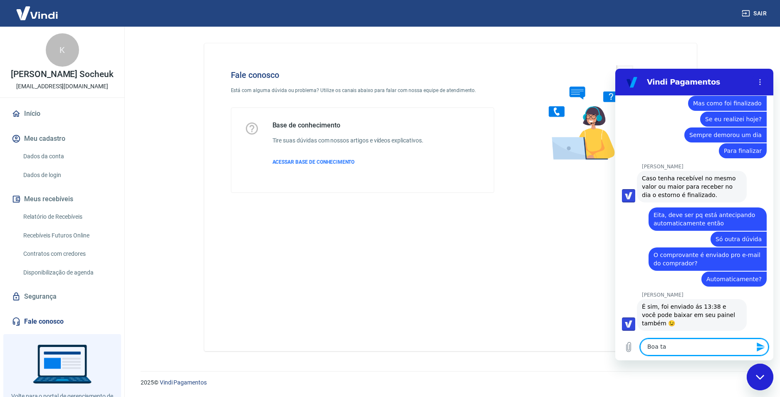
scroll to position [725, 0]
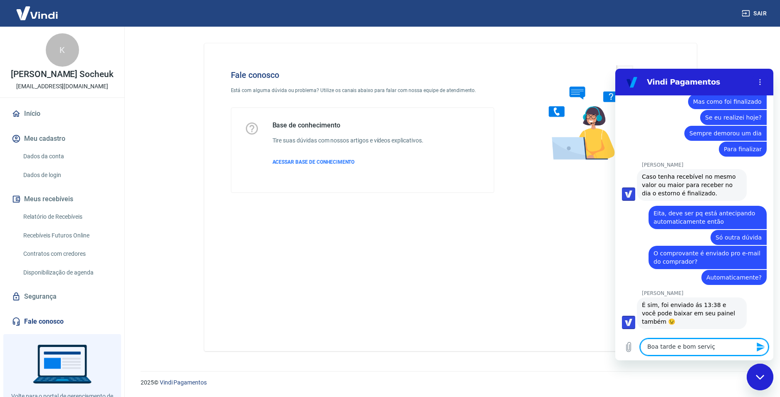
type textarea "Boa tarde e bom serviço"
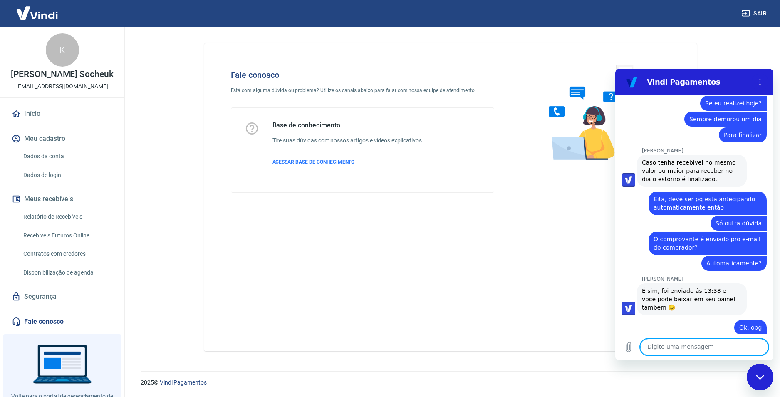
scroll to position [741, 0]
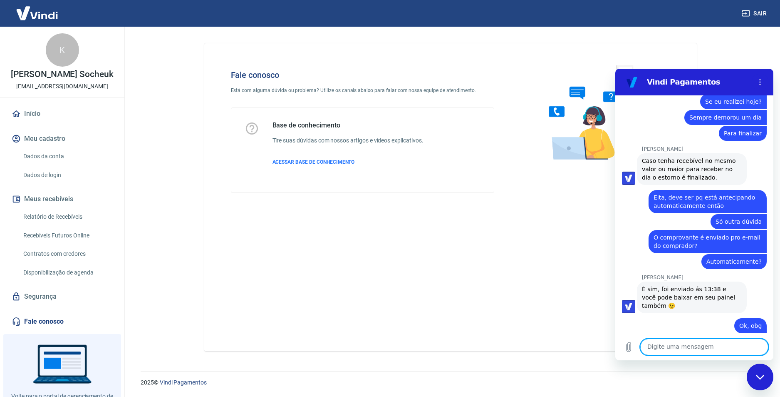
click at [753, 370] on div "Fechar janela de mensagens" at bounding box center [760, 376] width 25 height 25
